Goal: Book appointment/travel/reservation

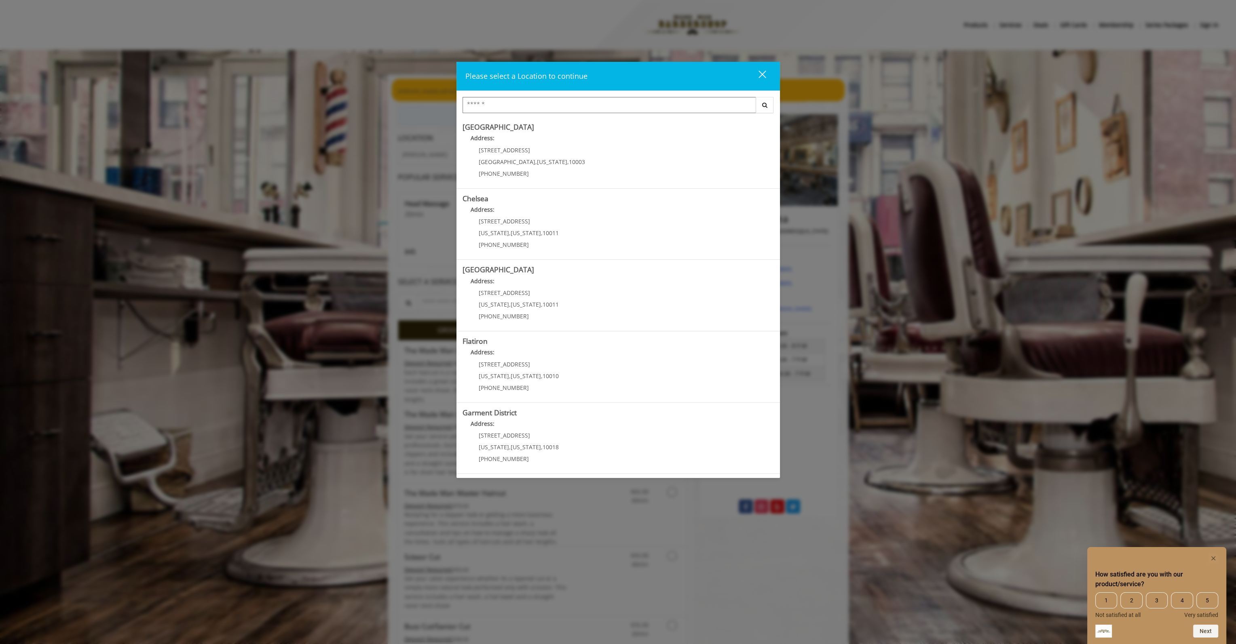
click at [555, 103] on input "Search Center" at bounding box center [610, 105] width 294 height 16
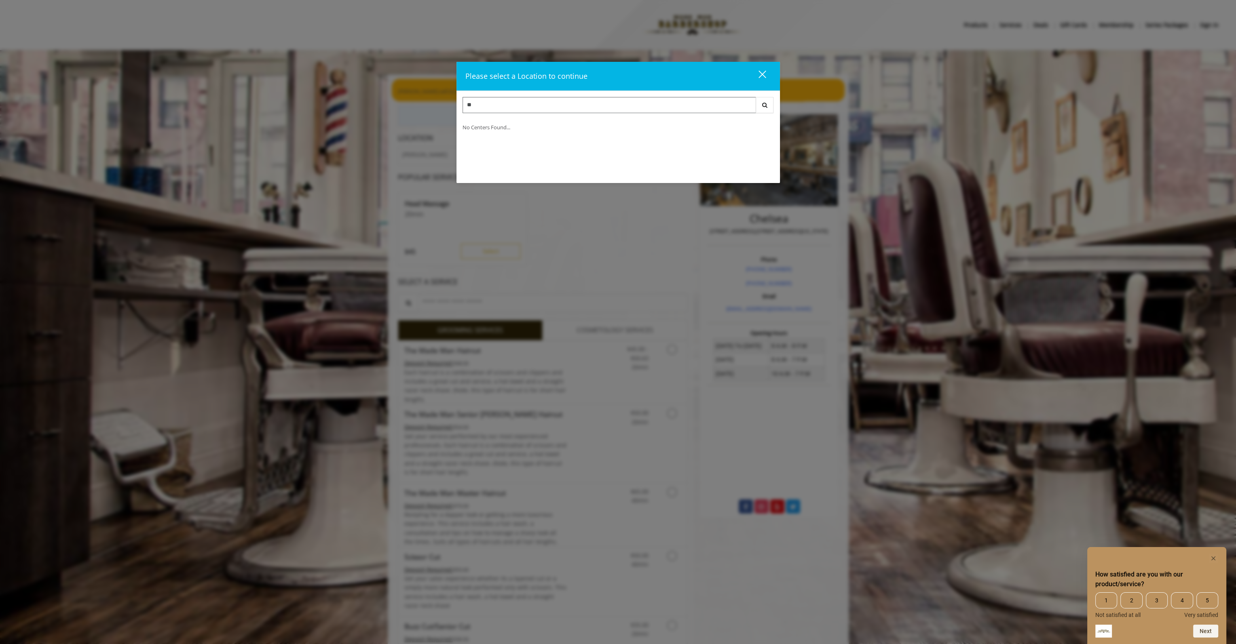
type input "*"
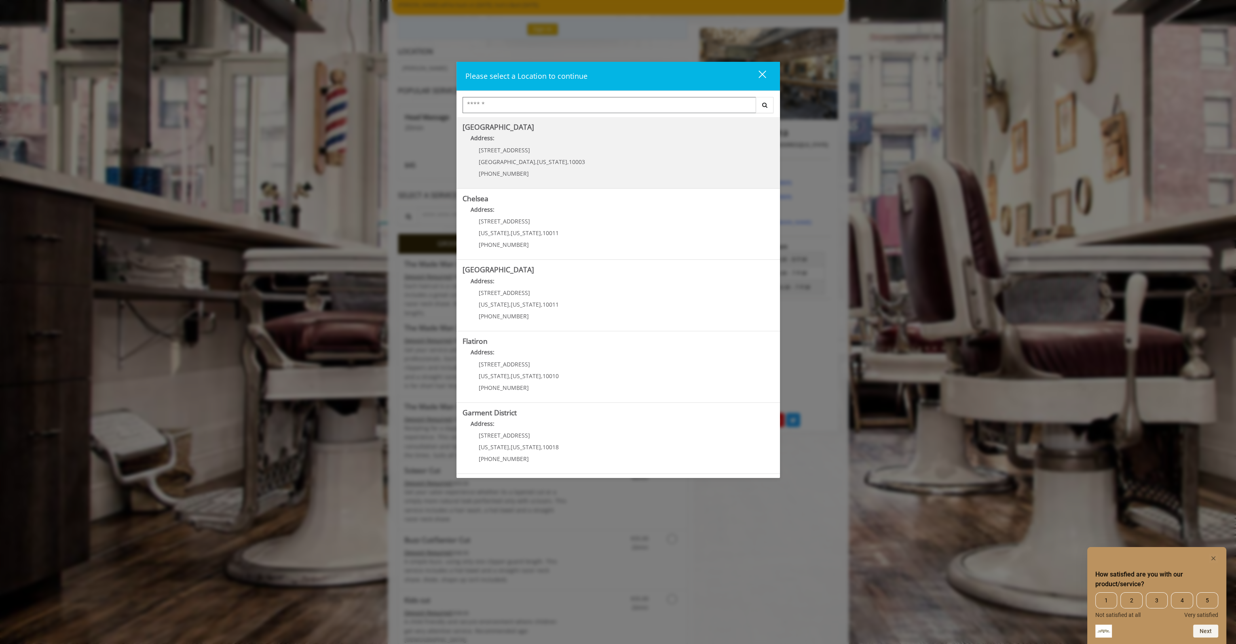
scroll to position [121, 0]
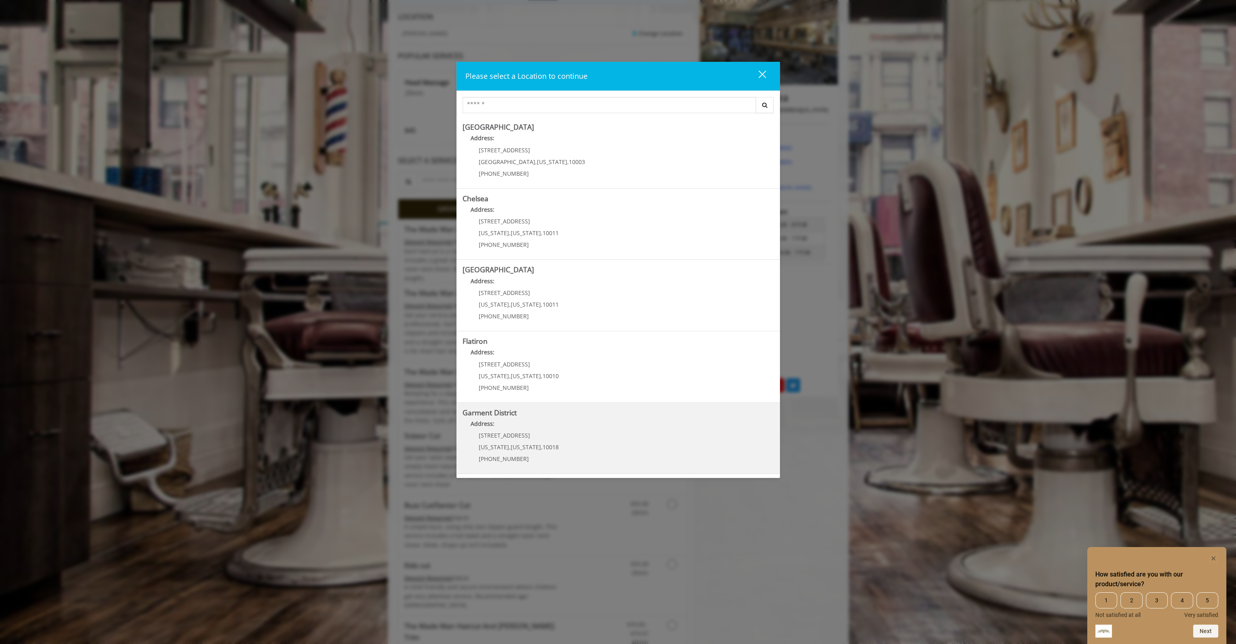
click at [595, 438] on District "Garment District Address: [STREET_ADDRESS][US_STATE][US_STATE] (212) 997-4247" at bounding box center [618, 438] width 311 height 59
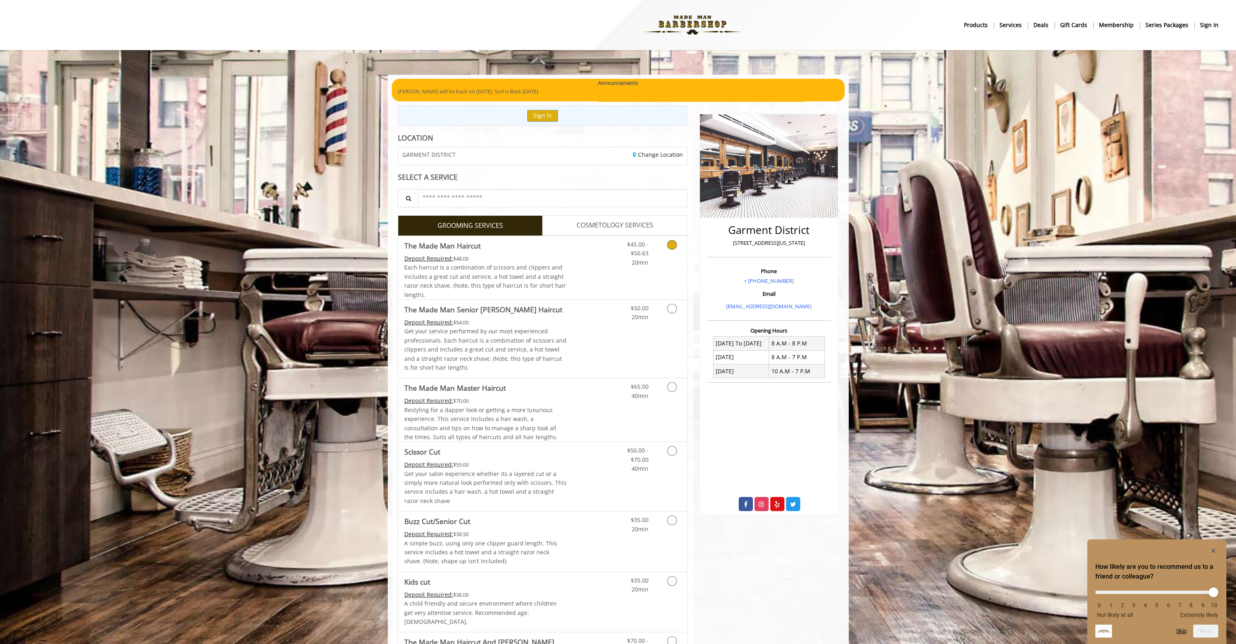
click at [666, 254] on link "Grooming services" at bounding box center [670, 251] width 21 height 31
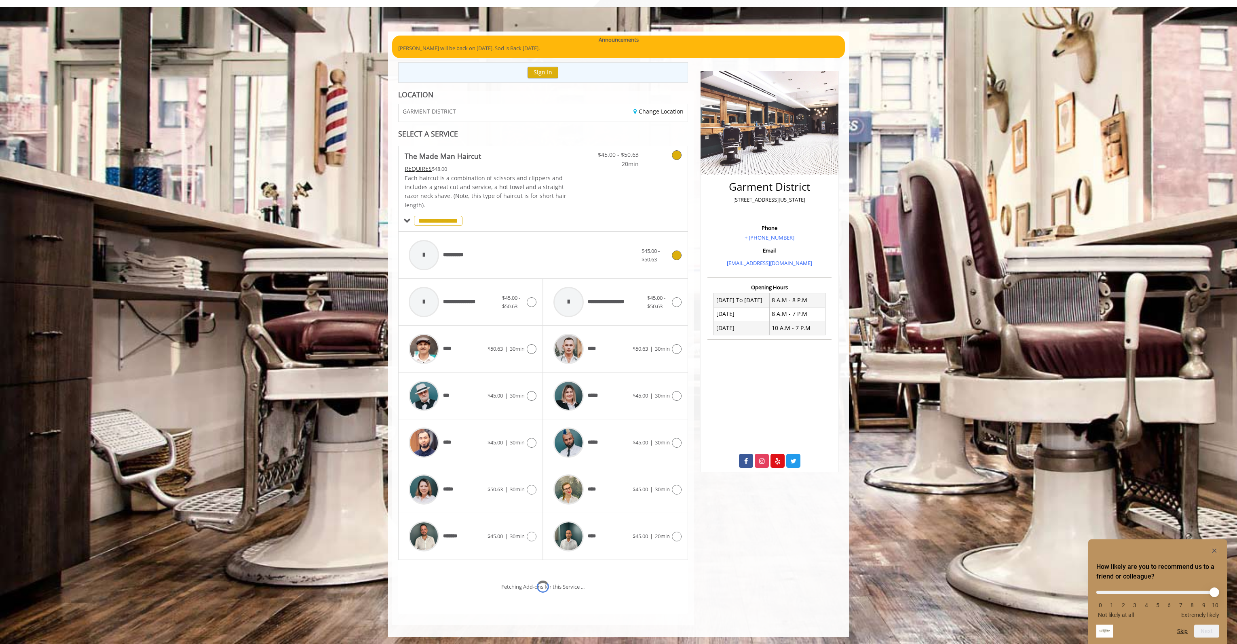
scroll to position [77, 0]
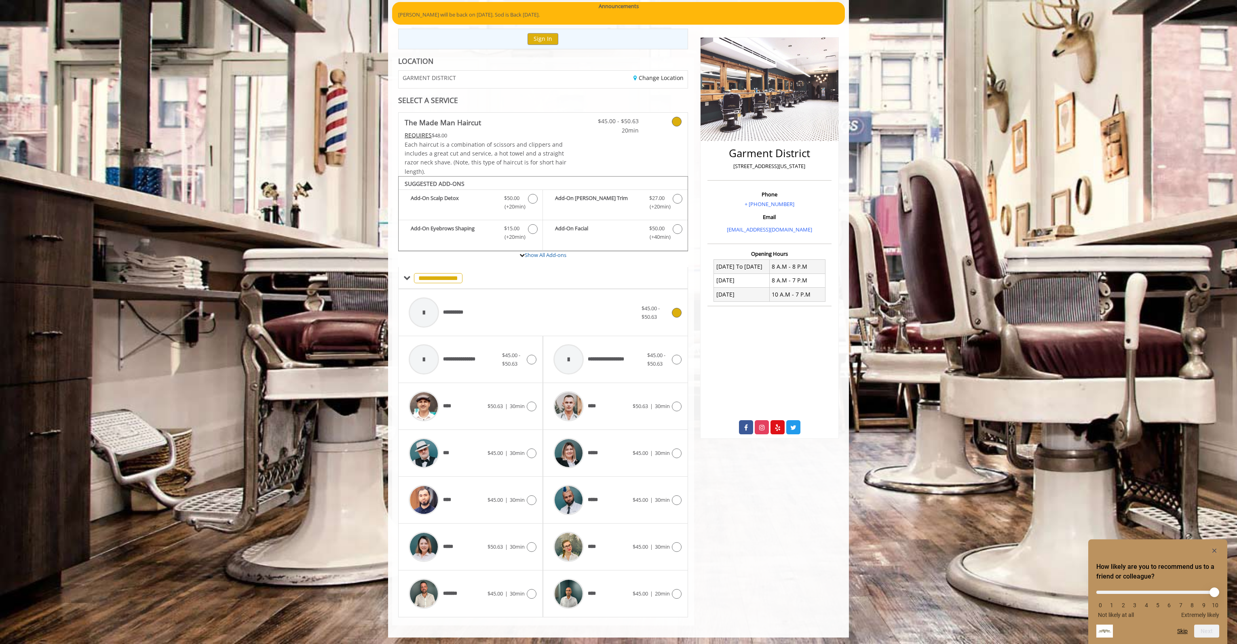
click at [505, 319] on div "**********" at bounding box center [523, 313] width 237 height 38
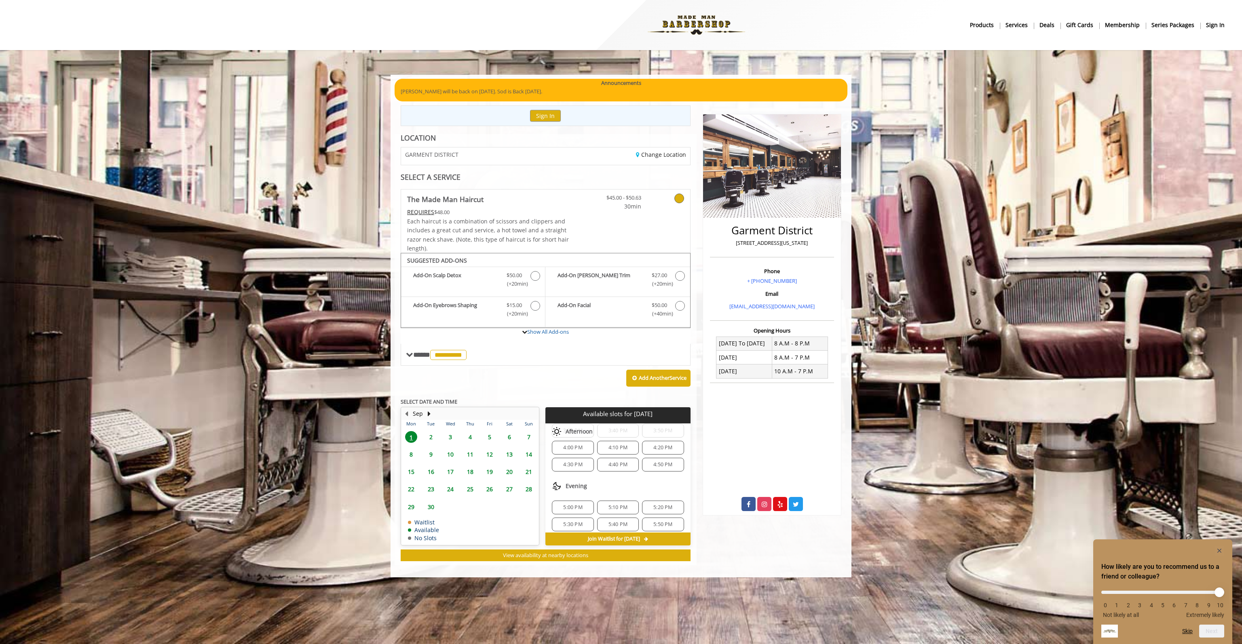
scroll to position [40, 0]
